Goal: Transaction & Acquisition: Purchase product/service

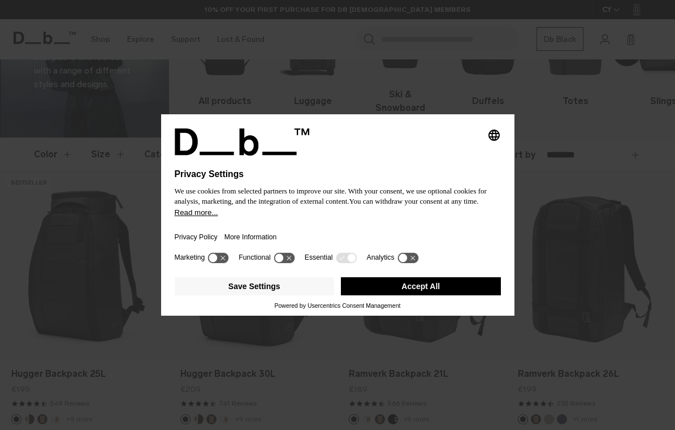
scroll to position [96, 0]
click at [349, 236] on div "Privacy Policy More Information" at bounding box center [338, 233] width 326 height 33
click at [445, 295] on button "Accept All" at bounding box center [421, 286] width 160 height 18
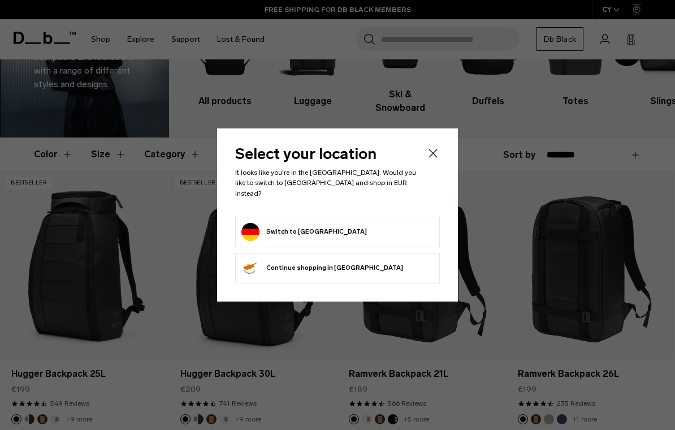
click at [287, 231] on button "Switch to Germany" at bounding box center [303, 232] width 125 height 18
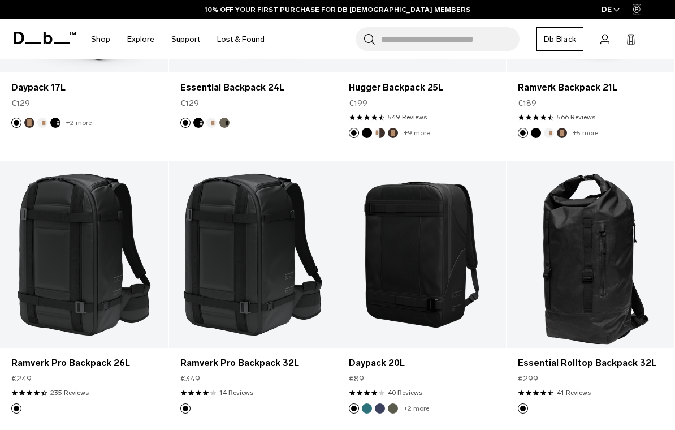
scroll to position [1223, 0]
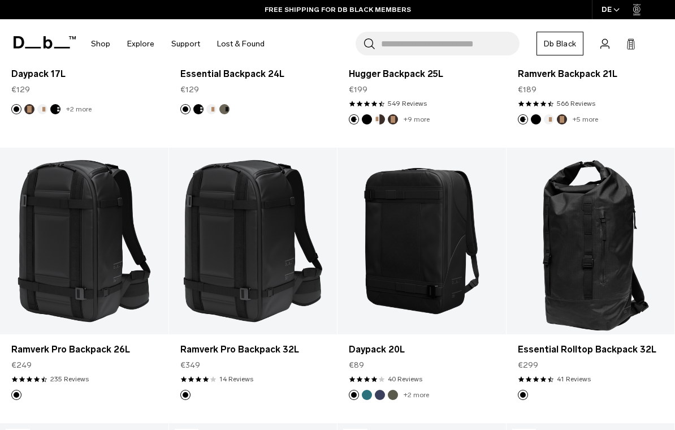
click at [604, 349] on link "Essential Rolltop Backpack 32L" at bounding box center [591, 350] width 146 height 14
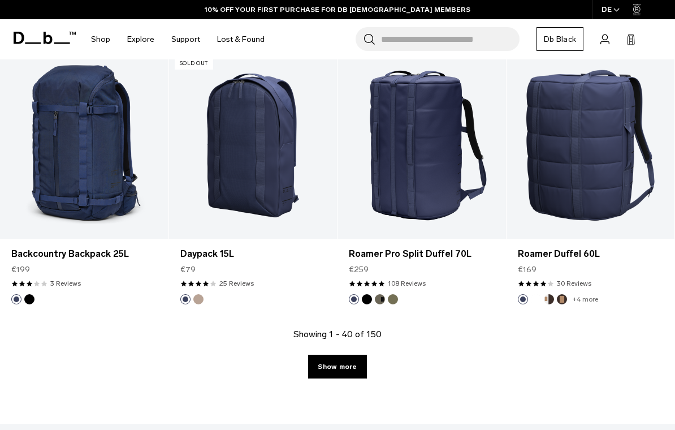
scroll to position [2680, 0]
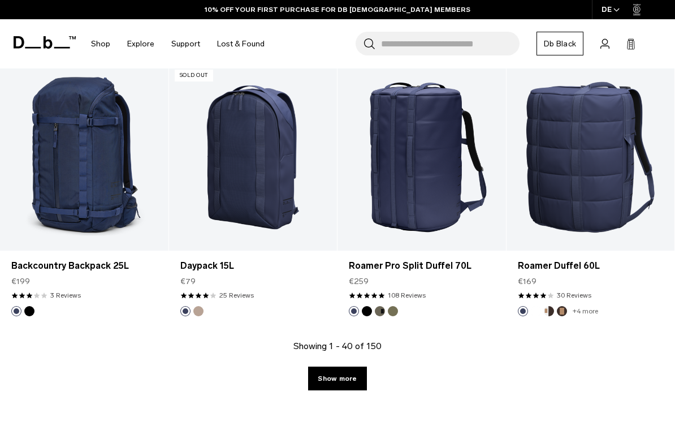
click at [353, 378] on link "Show more" at bounding box center [337, 378] width 58 height 24
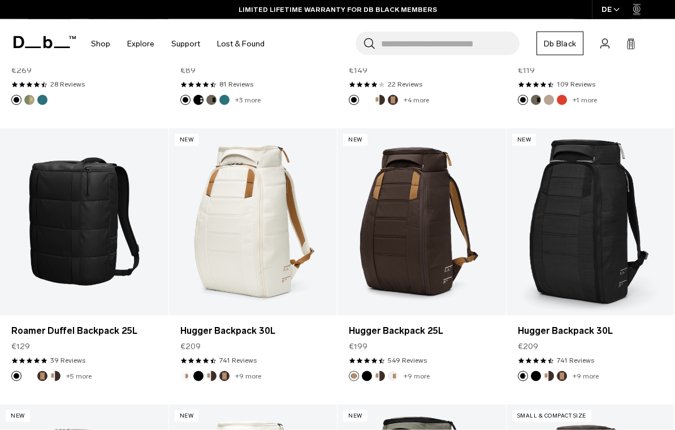
scroll to position [4843, 0]
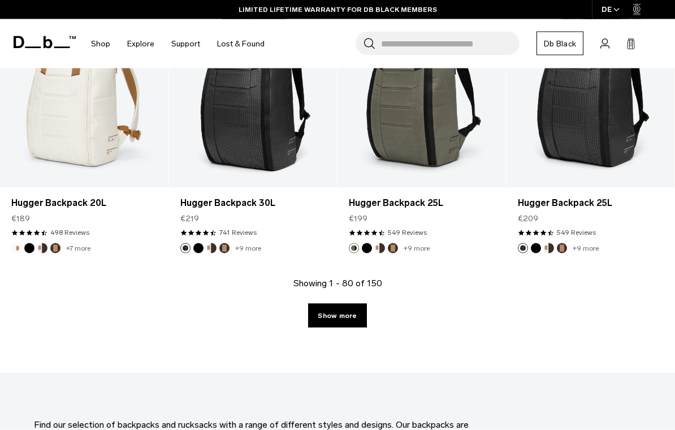
click at [359, 311] on link "Show more" at bounding box center [337, 316] width 58 height 24
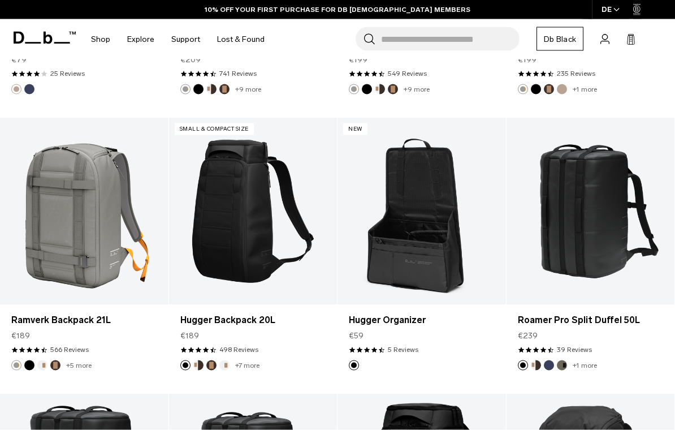
scroll to position [4291, 0]
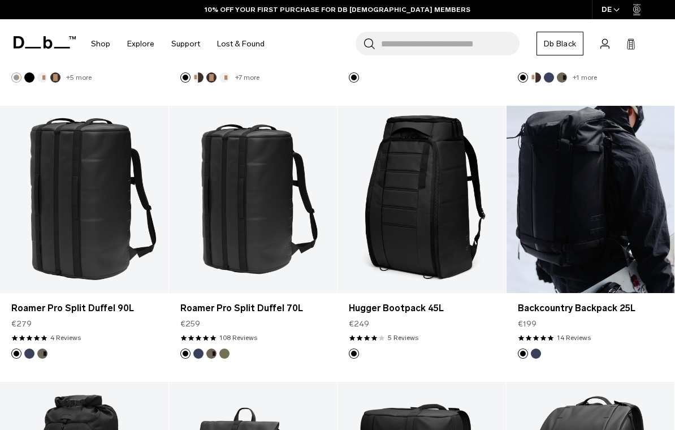
click at [630, 218] on link "Backcountry Backpack 25L" at bounding box center [590, 199] width 168 height 187
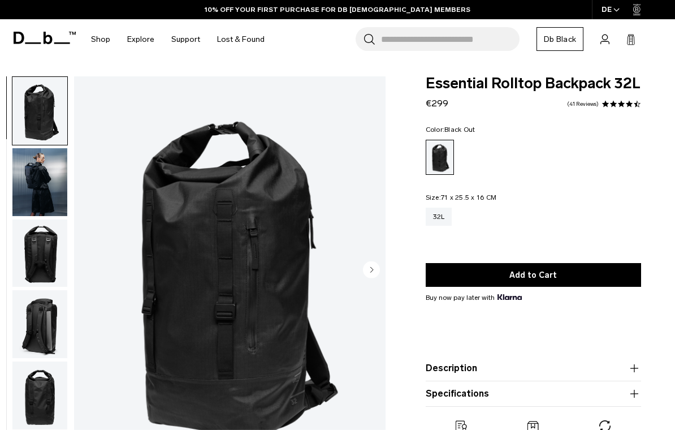
click at [51, 114] on img "button" at bounding box center [39, 111] width 55 height 68
click at [293, 319] on img "1 / 10" at bounding box center [229, 270] width 311 height 389
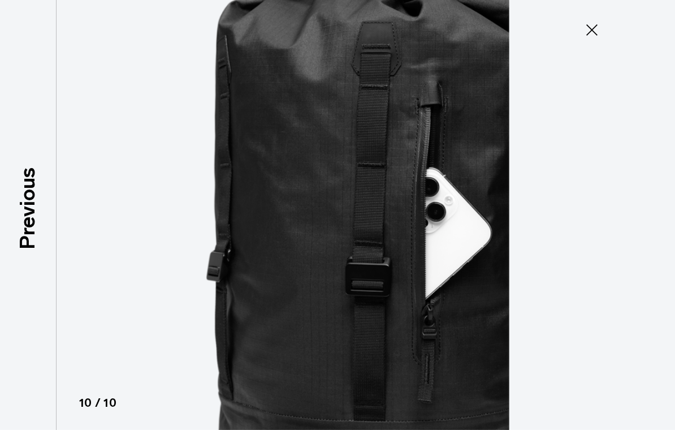
click at [591, 31] on icon at bounding box center [591, 29] width 11 height 11
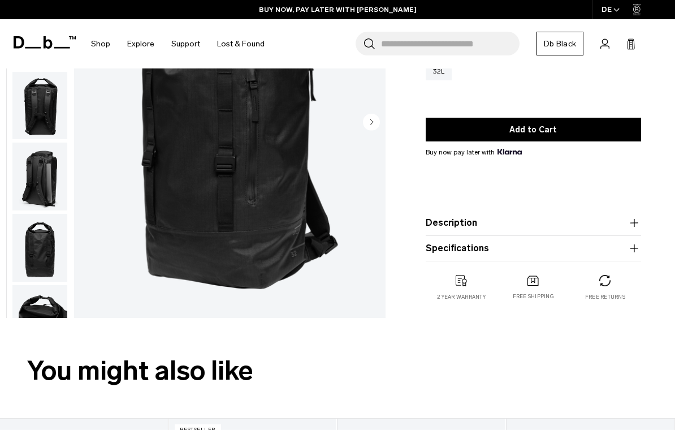
scroll to position [148, 0]
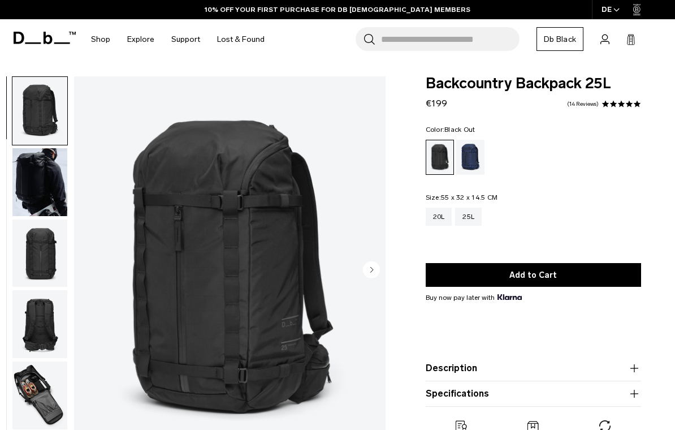
click at [34, 190] on img "button" at bounding box center [39, 182] width 55 height 68
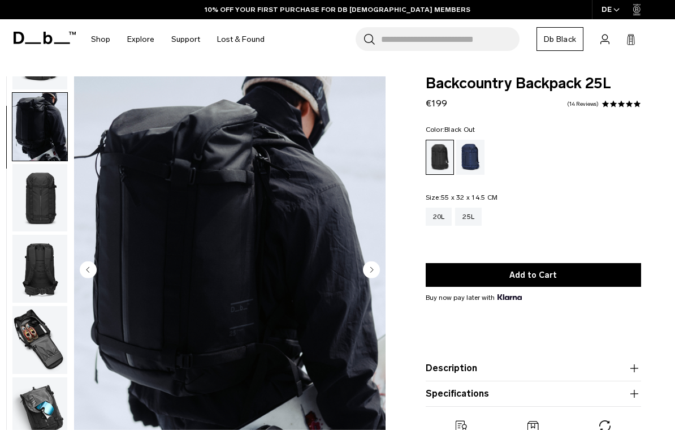
scroll to position [72, 0]
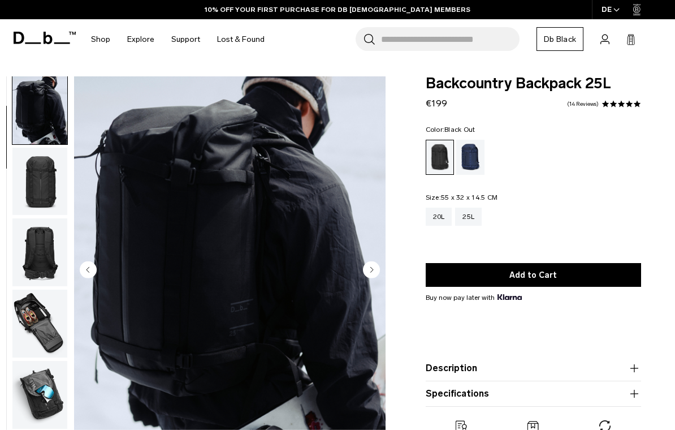
click at [37, 191] on img "button" at bounding box center [39, 182] width 55 height 68
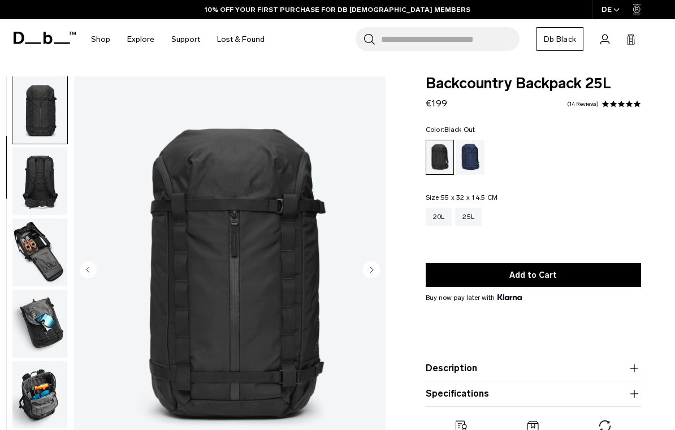
click at [41, 182] on img "button" at bounding box center [39, 181] width 55 height 68
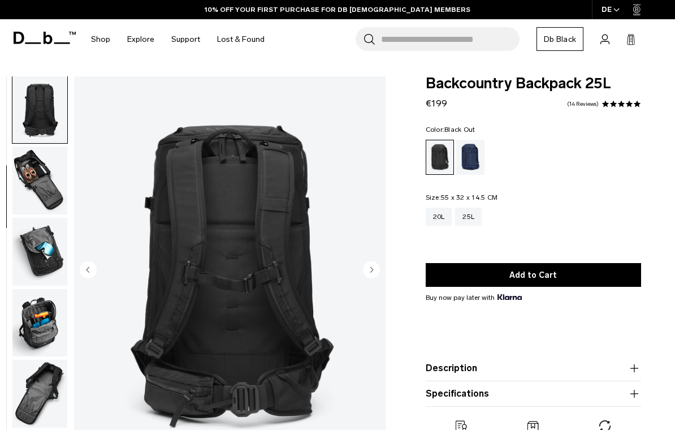
click at [37, 201] on img "button" at bounding box center [39, 180] width 55 height 68
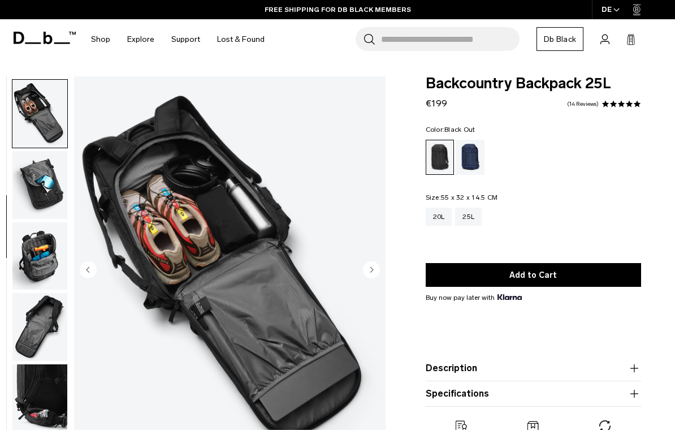
scroll to position [287, 0]
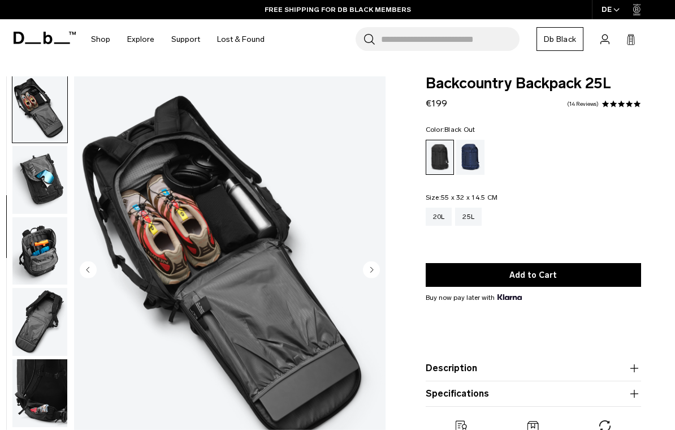
click at [36, 205] on img "button" at bounding box center [39, 180] width 55 height 68
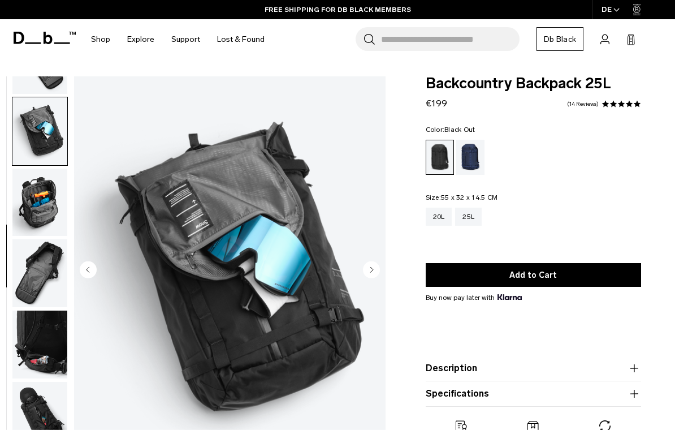
scroll to position [358, 0]
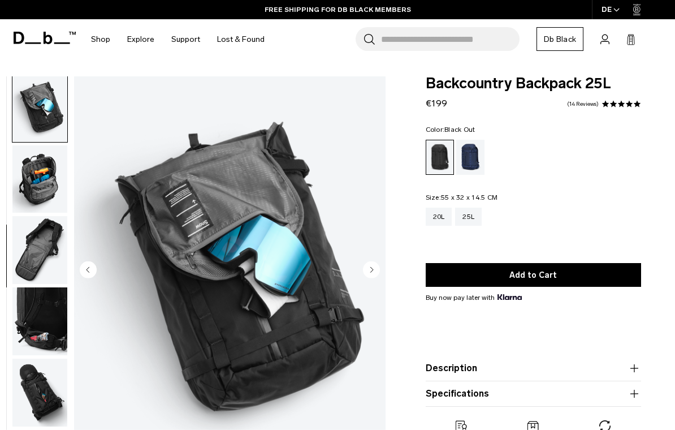
click at [37, 195] on img "button" at bounding box center [39, 179] width 55 height 68
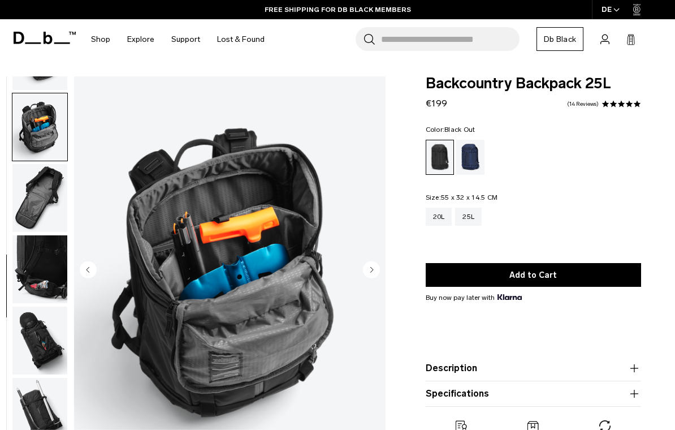
scroll to position [430, 0]
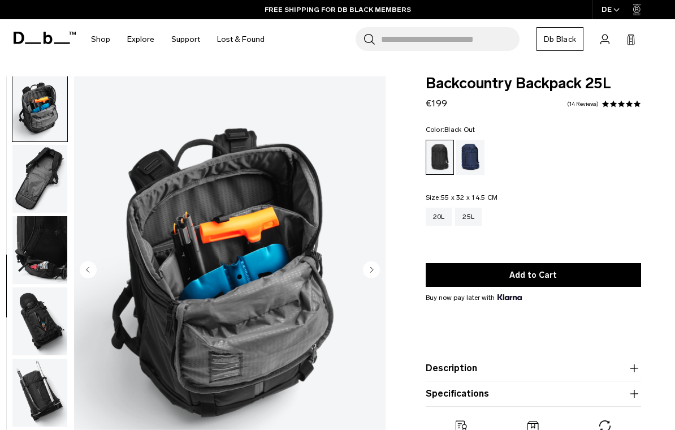
click at [36, 202] on img "button" at bounding box center [39, 179] width 55 height 68
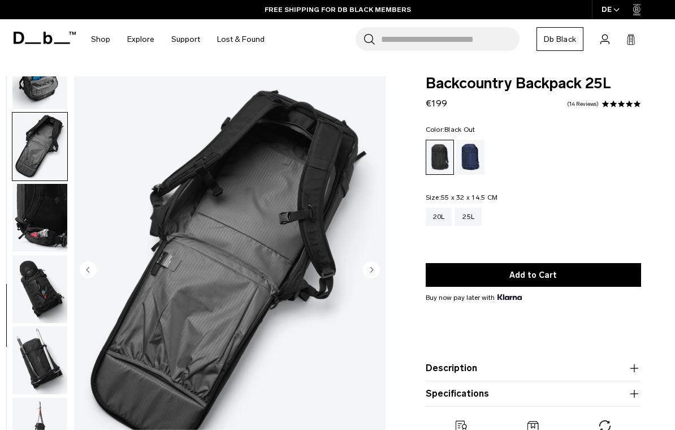
scroll to position [468, 0]
click at [37, 215] on img "button" at bounding box center [39, 218] width 55 height 68
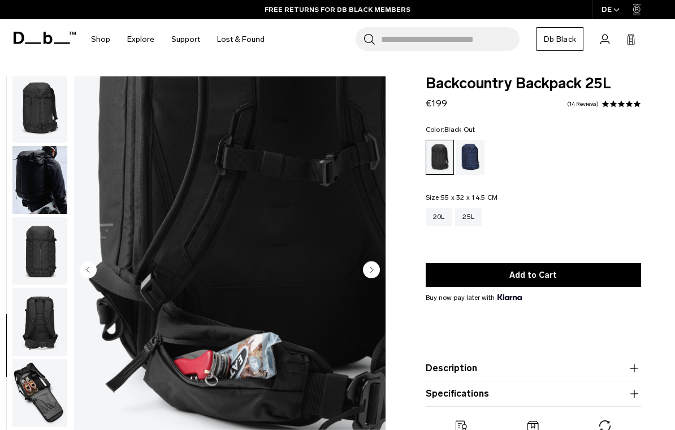
scroll to position [0, 0]
